Goal: Task Accomplishment & Management: Use online tool/utility

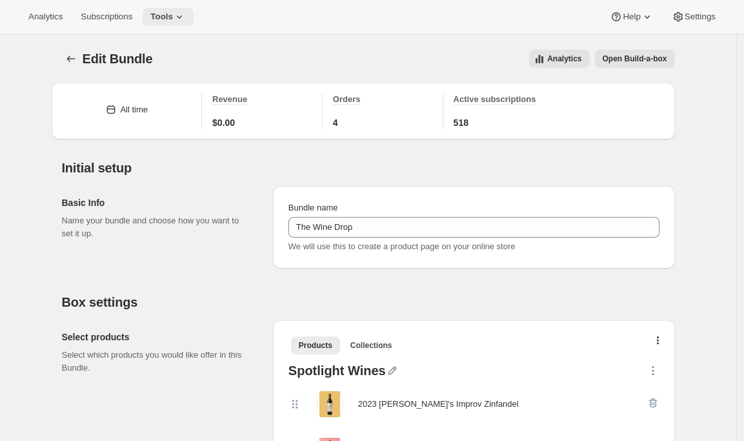
click at [180, 14] on icon at bounding box center [179, 16] width 13 height 13
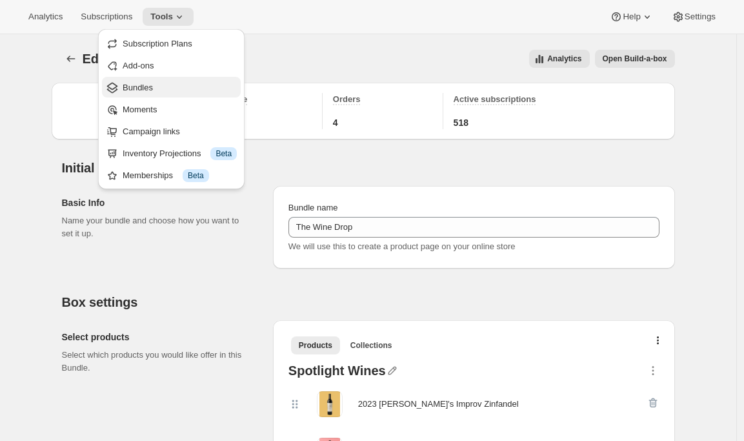
click at [169, 90] on span "Bundles" at bounding box center [180, 87] width 114 height 13
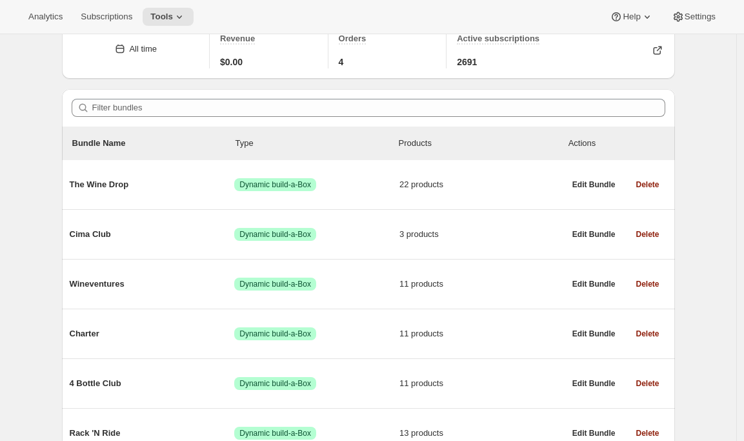
scroll to position [148, 0]
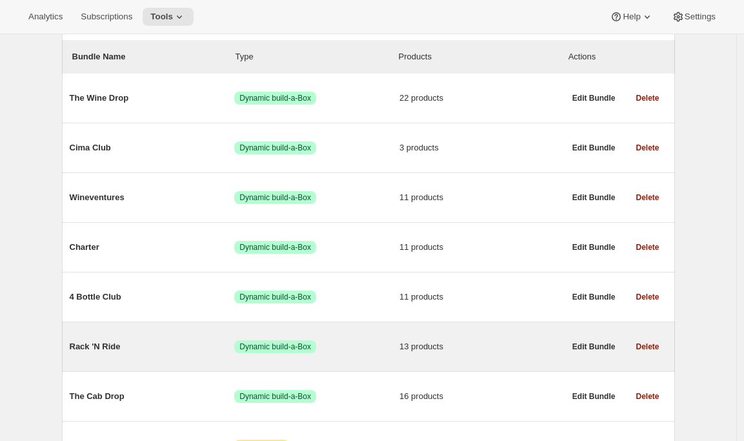
click at [128, 351] on span "Rack 'N Ride" at bounding box center [152, 346] width 165 height 13
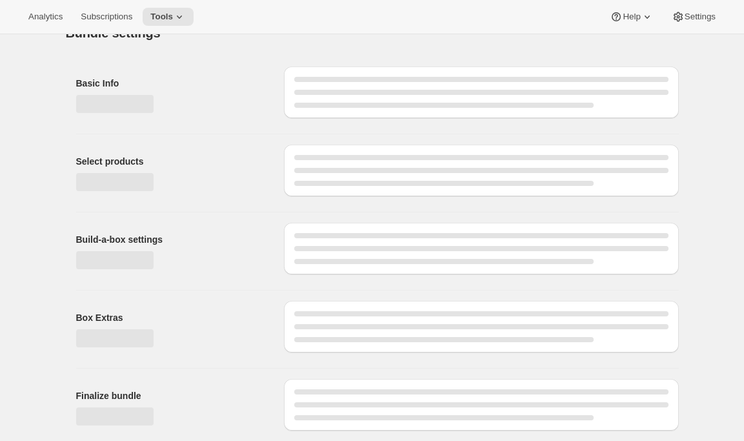
type input "Rack 'N Ride"
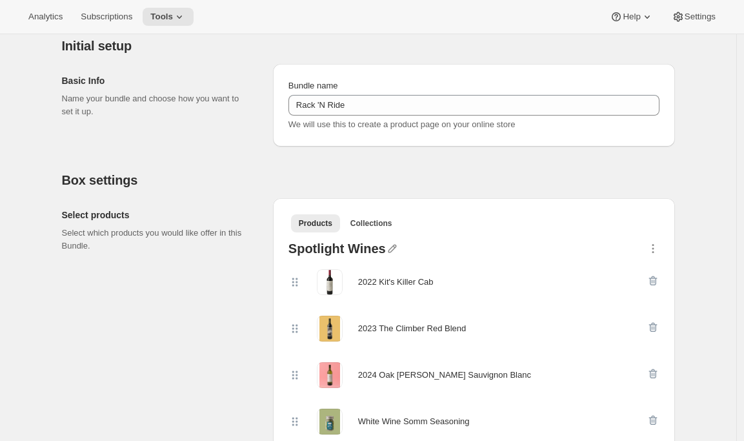
scroll to position [125, 0]
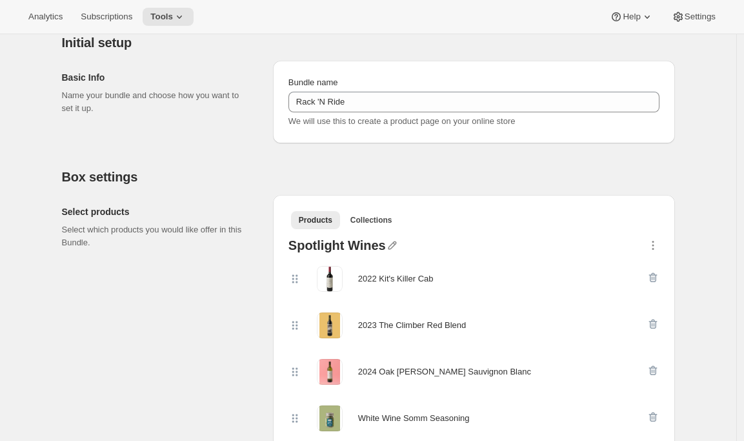
click at [659, 210] on ul "Products Collections More views" at bounding box center [473, 219] width 371 height 18
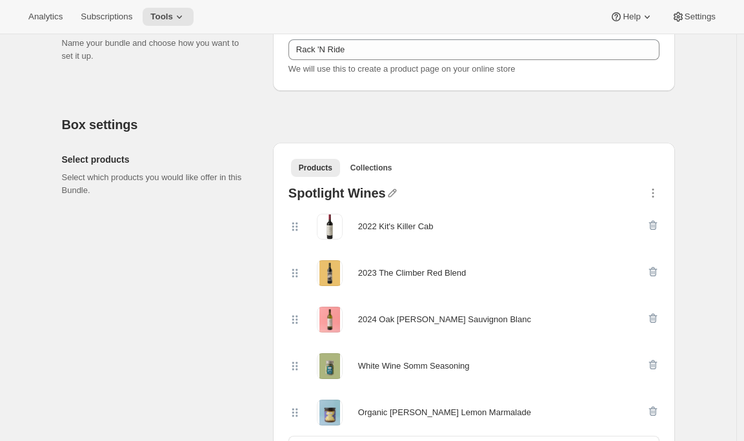
scroll to position [261, 0]
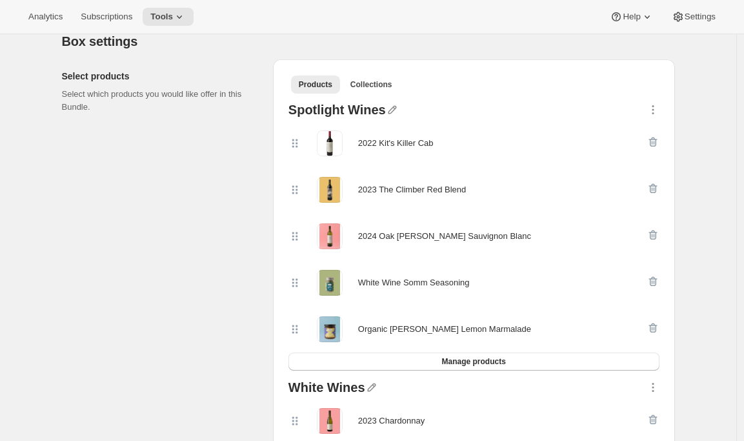
click at [648, 72] on div "Products Collections More views Products Collections More views" at bounding box center [473, 84] width 381 height 28
click at [663, 81] on div "Products Collections More views Products Collections More views" at bounding box center [473, 84] width 381 height 28
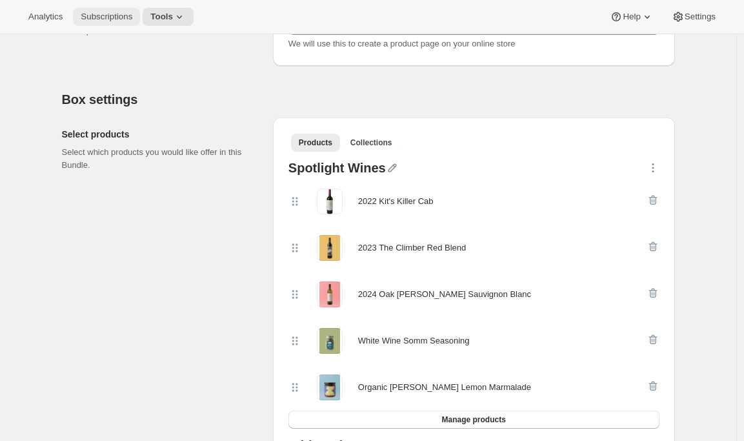
click at [89, 13] on span "Subscriptions" at bounding box center [107, 17] width 52 height 10
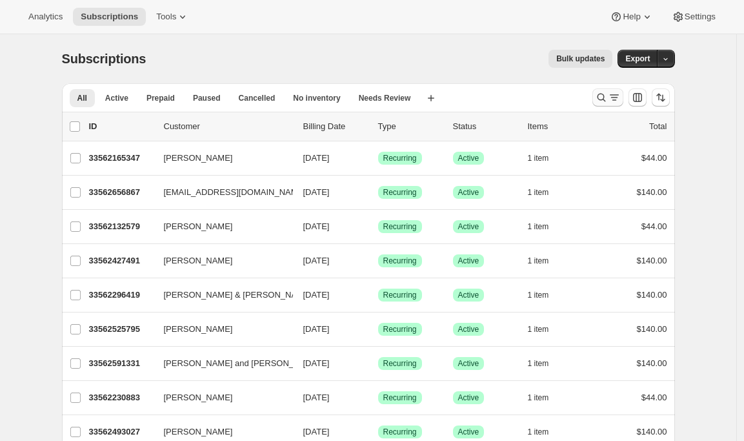
click at [606, 104] on button "Search and filter results" at bounding box center [607, 97] width 31 height 18
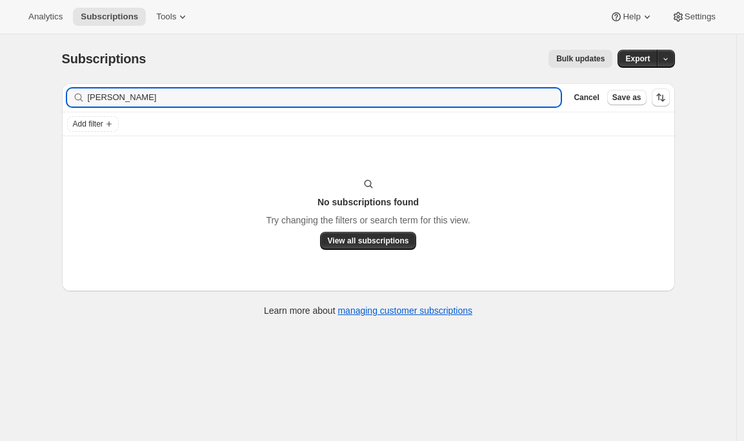
type input "[PERSON_NAME]"
click at [550, 95] on icon "button" at bounding box center [546, 97] width 13 height 13
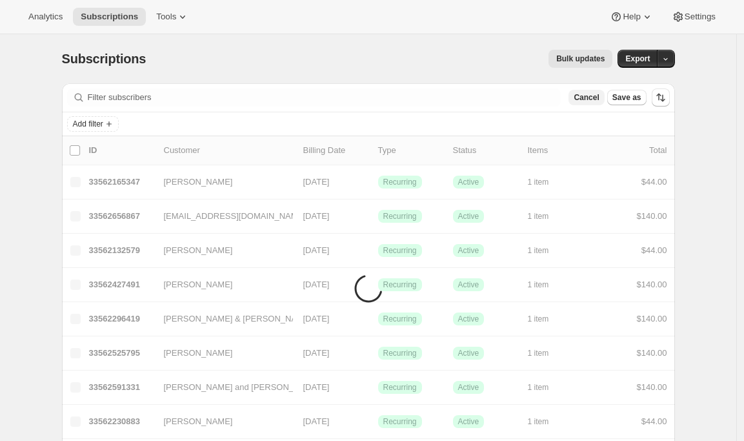
click at [590, 97] on span "Cancel" at bounding box center [585, 97] width 25 height 10
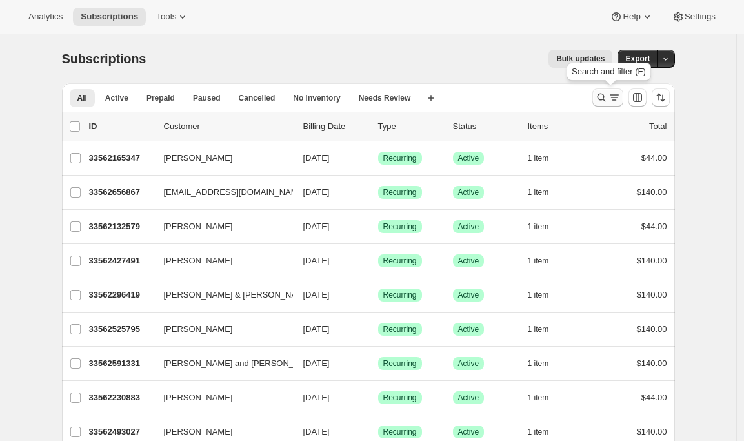
click at [601, 97] on icon "Search and filter results" at bounding box center [601, 98] width 8 height 8
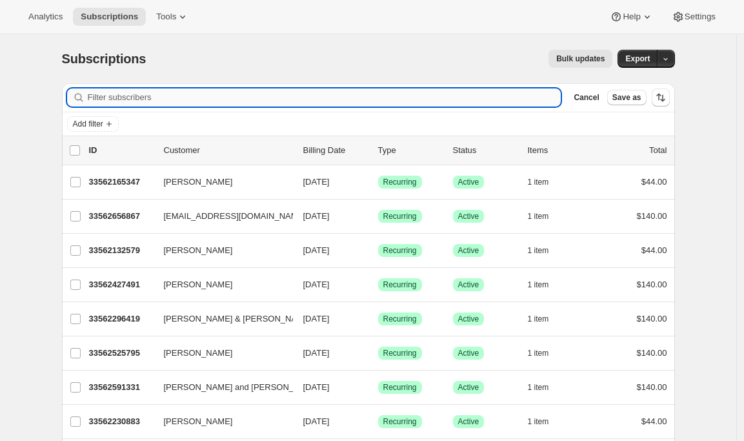
click at [328, 91] on input "Filter subscribers" at bounding box center [325, 97] width 474 height 18
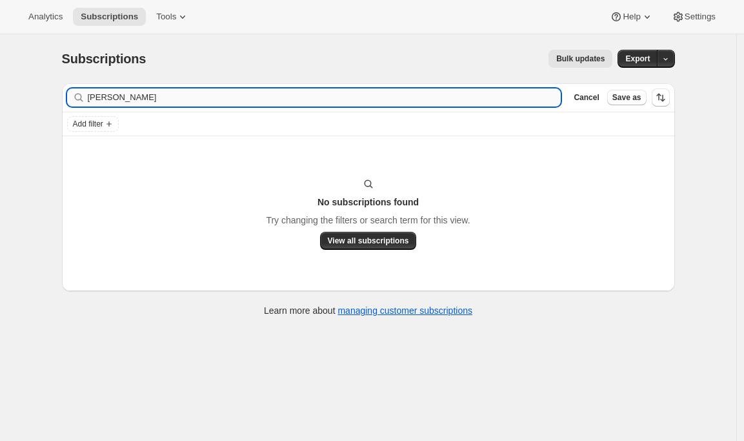
click at [153, 93] on input "[PERSON_NAME]" at bounding box center [325, 97] width 474 height 18
drag, startPoint x: 146, startPoint y: 97, endPoint x: 71, endPoint y: 101, distance: 75.6
click at [71, 101] on div "[PERSON_NAME] Clear" at bounding box center [314, 97] width 494 height 18
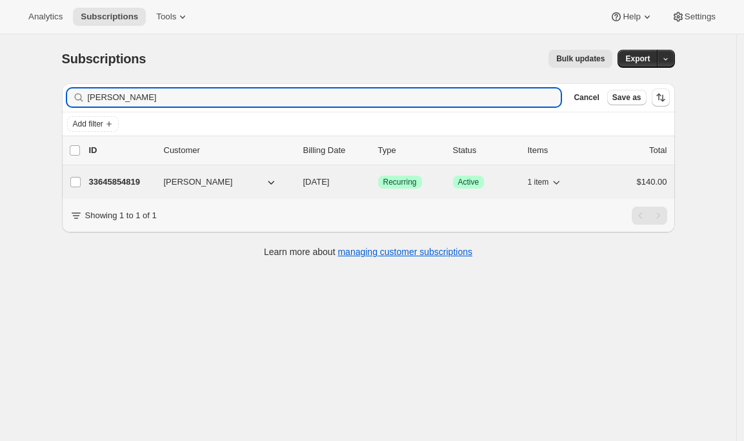
type input "[PERSON_NAME]"
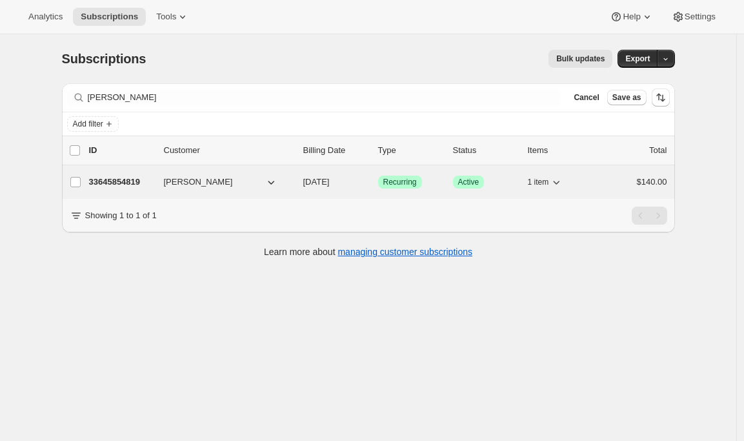
click at [128, 183] on p "33645854819" at bounding box center [121, 181] width 65 height 13
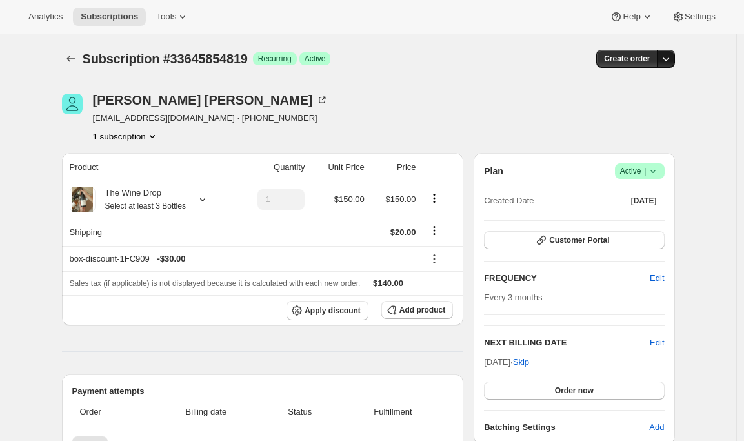
click at [668, 57] on icon "button" at bounding box center [665, 58] width 13 height 13
click at [613, 110] on span "Create custom one-time order" at bounding box center [615, 108] width 112 height 10
